Goal: Task Accomplishment & Management: Manage account settings

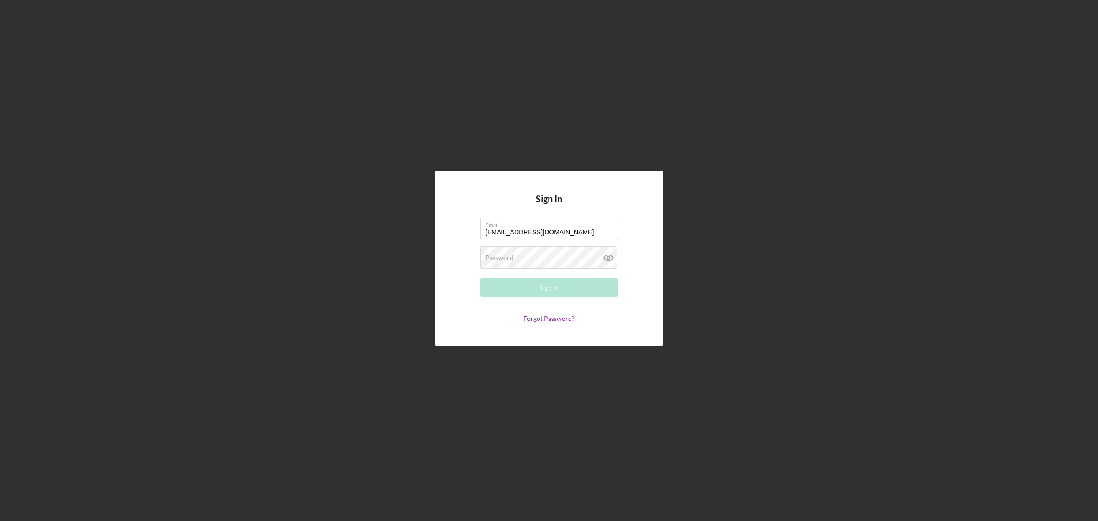
type input "[EMAIL_ADDRESS][DOMAIN_NAME]"
click at [481, 278] on button "Sign In" at bounding box center [549, 287] width 137 height 18
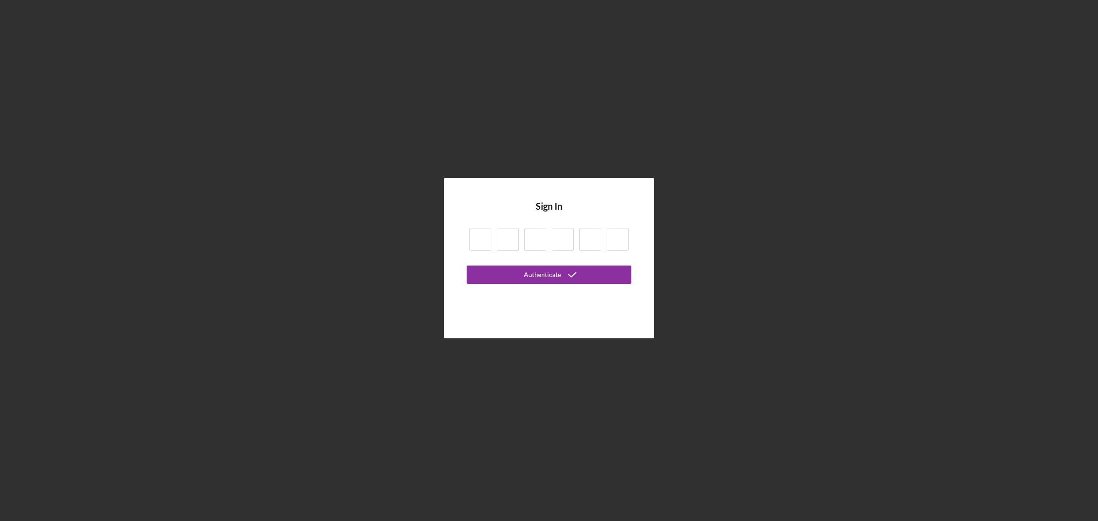
click at [491, 245] on div at bounding box center [549, 240] width 165 height 31
click at [481, 241] on input at bounding box center [481, 239] width 22 height 23
click at [476, 239] on input at bounding box center [481, 239] width 22 height 23
type input "6"
type input "8"
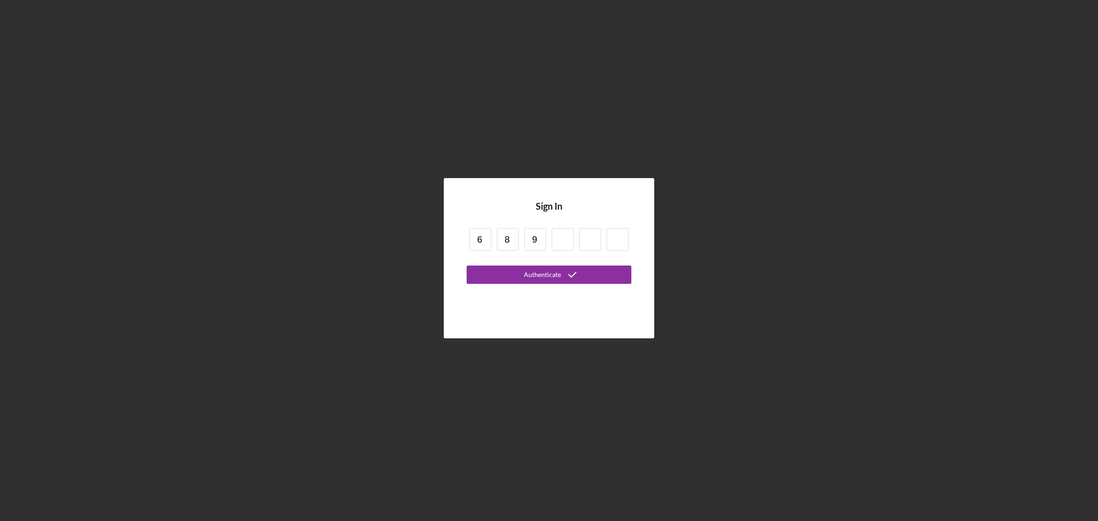
type input "9"
type input "7"
type input "2"
type input "8"
click at [467, 265] on button "Authenticate" at bounding box center [549, 274] width 165 height 18
